Goal: Task Accomplishment & Management: Use online tool/utility

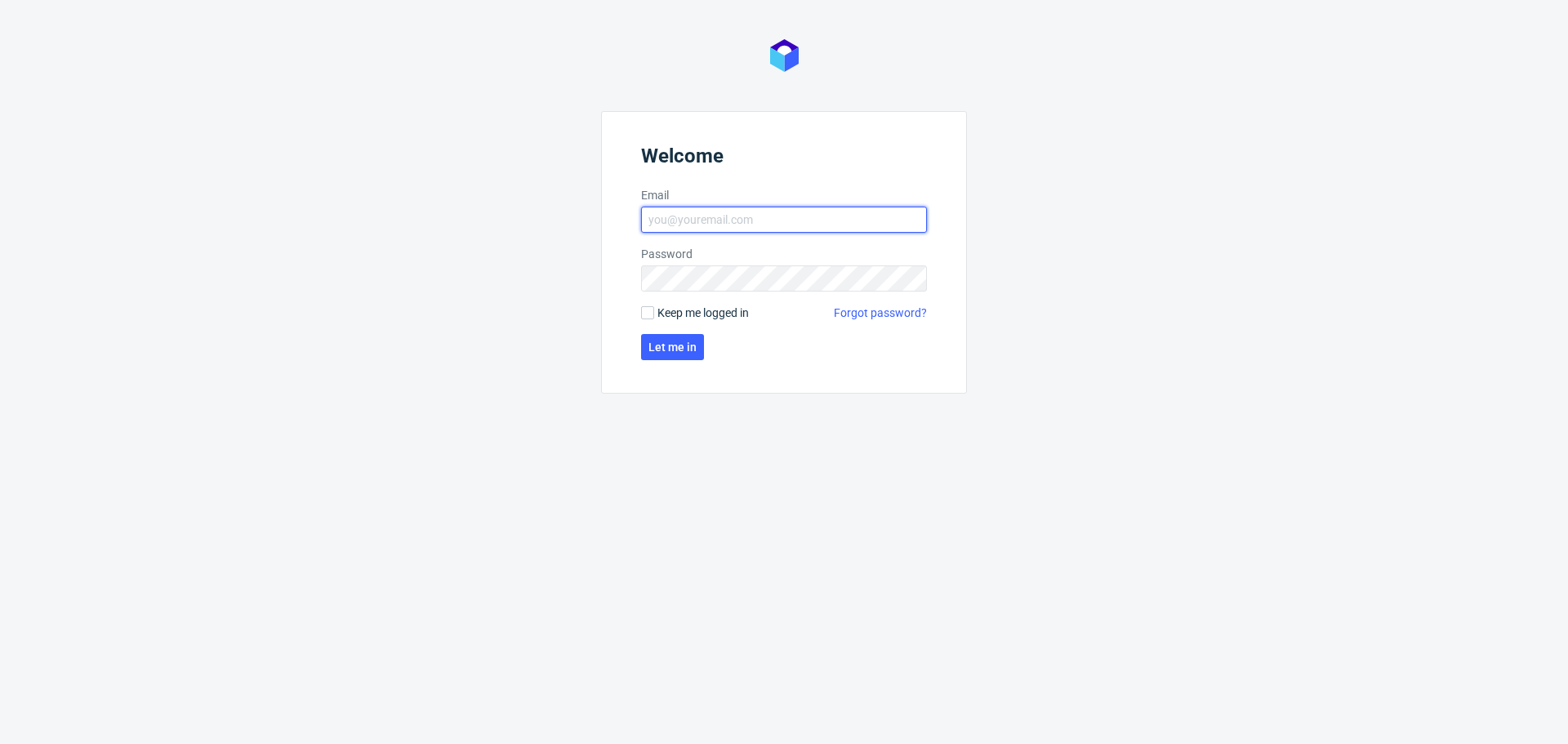
click at [749, 223] on input "Email" at bounding box center [784, 220] width 286 height 26
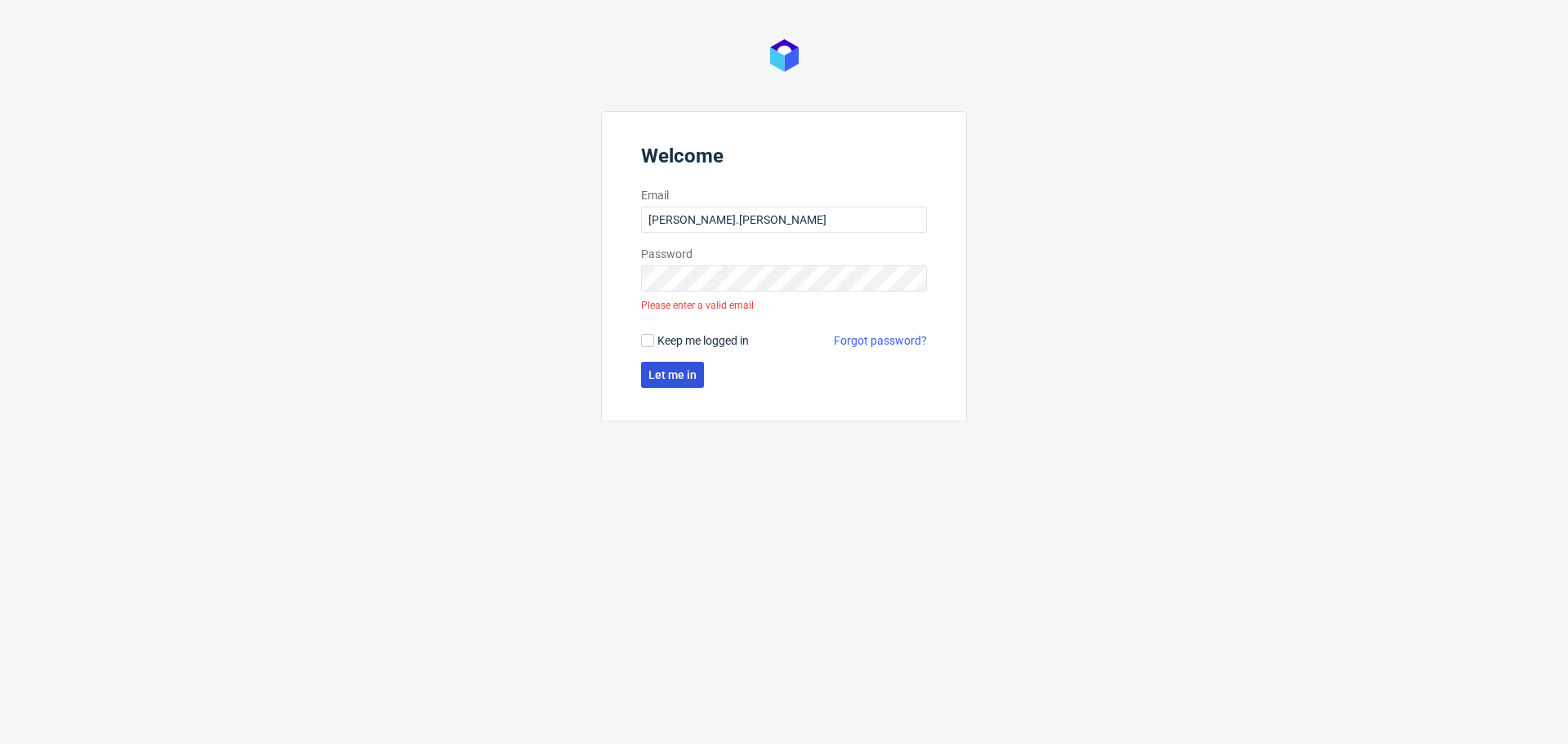
click at [687, 376] on span "Let me in" at bounding box center [672, 375] width 48 height 12
click at [768, 217] on input "[PERSON_NAME].[PERSON_NAME]" at bounding box center [784, 220] width 286 height 26
type input "[PERSON_NAME][EMAIL_ADDRESS][PERSON_NAME][DOMAIN_NAME]"
click at [683, 349] on span "Let me in" at bounding box center [672, 347] width 48 height 12
click at [653, 495] on div "Welcome Email [PERSON_NAME][EMAIL_ADDRESS][PERSON_NAME][DOMAIN_NAME] Password W…" at bounding box center [784, 372] width 1568 height 744
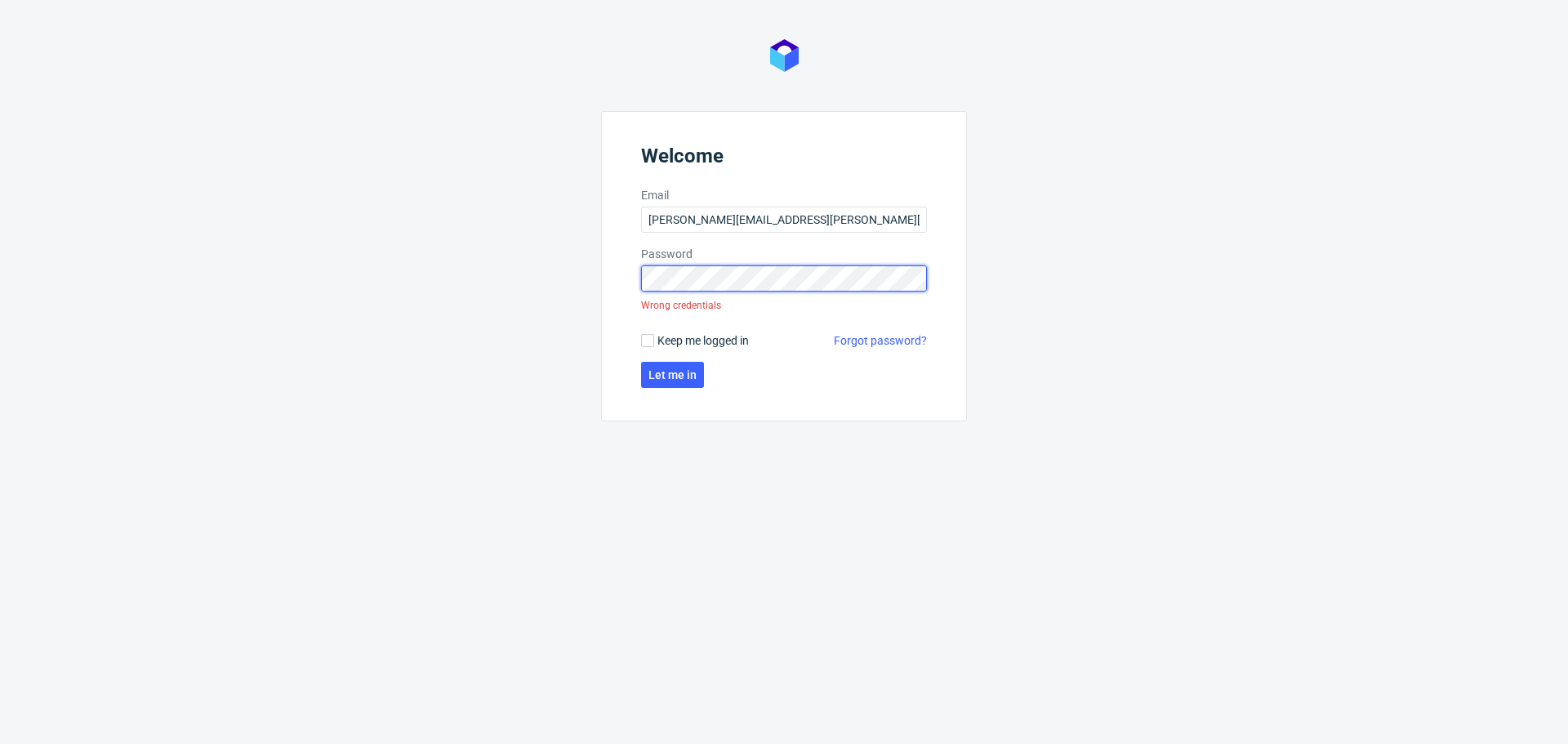
click at [472, 303] on div "Welcome Email [PERSON_NAME][EMAIL_ADDRESS][PERSON_NAME][DOMAIN_NAME] Password W…" at bounding box center [784, 372] width 1568 height 744
click button "Let me in" at bounding box center [672, 375] width 63 height 26
